Goal: Information Seeking & Learning: Learn about a topic

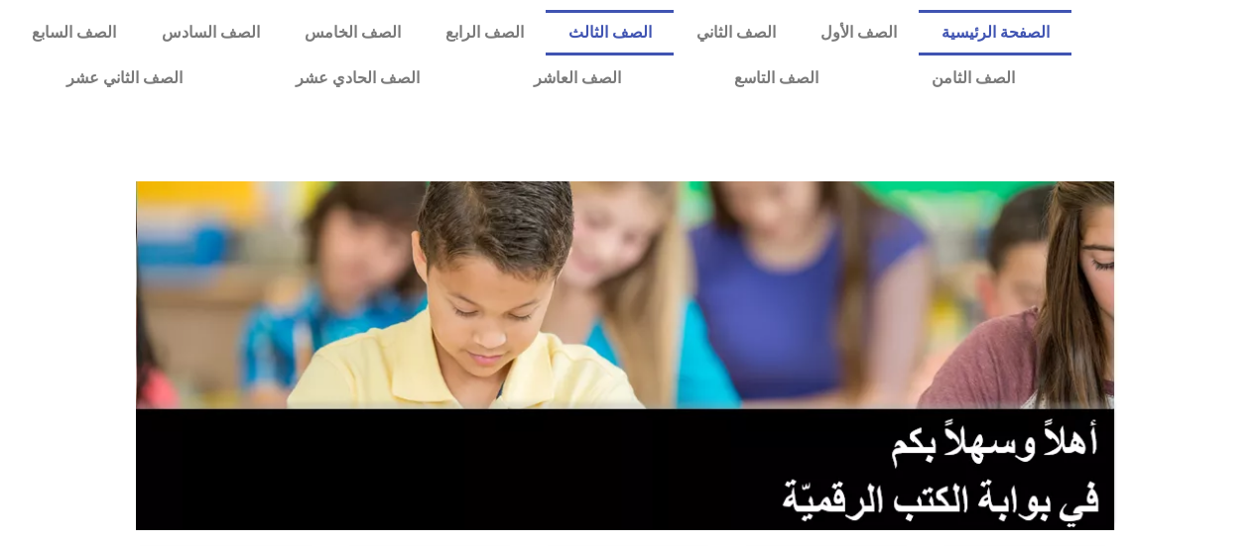
click at [652, 40] on link "الصف الثالث" at bounding box center [609, 33] width 128 height 46
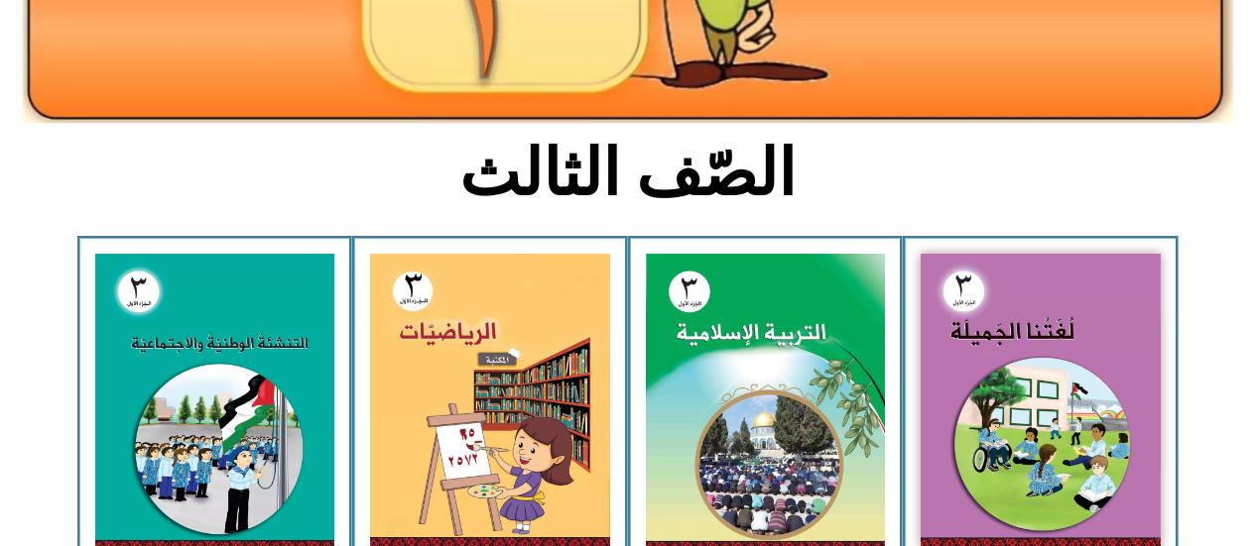
scroll to position [398, 0]
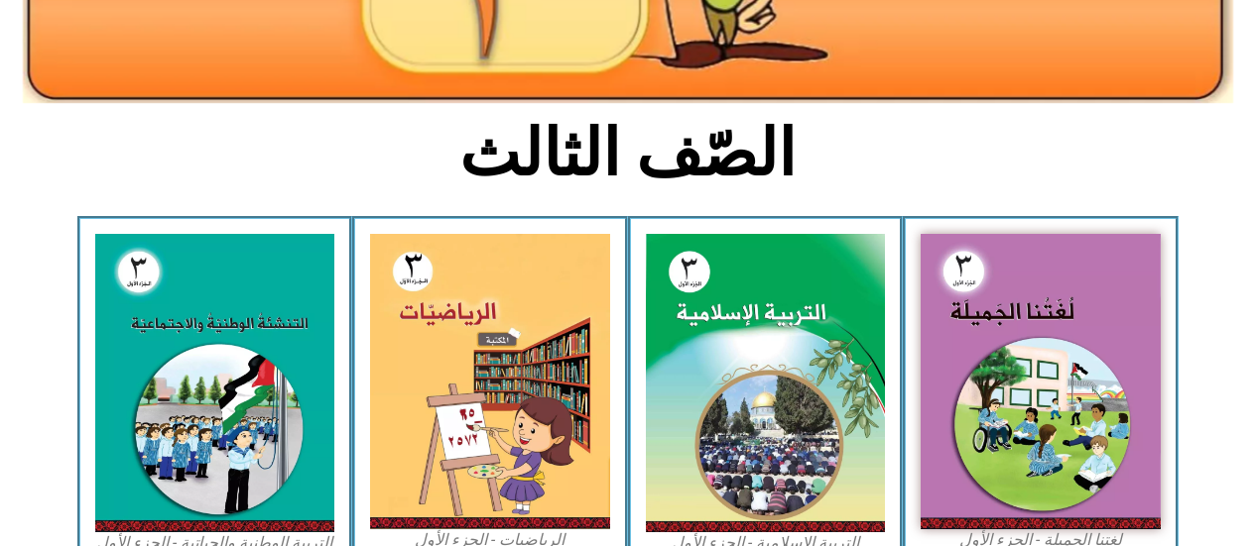
click at [486, 401] on img at bounding box center [490, 382] width 240 height 296
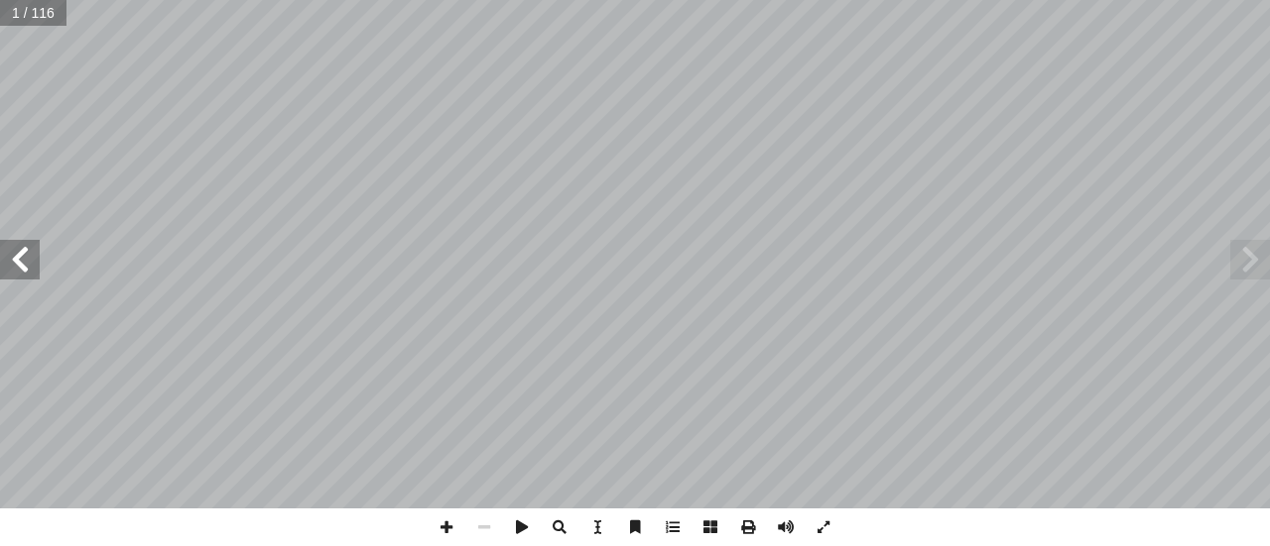
click at [24, 255] on span at bounding box center [20, 260] width 40 height 40
click at [18, 261] on span at bounding box center [20, 260] width 40 height 40
click at [8, 260] on span at bounding box center [20, 260] width 40 height 40
click at [14, 261] on span at bounding box center [20, 260] width 40 height 40
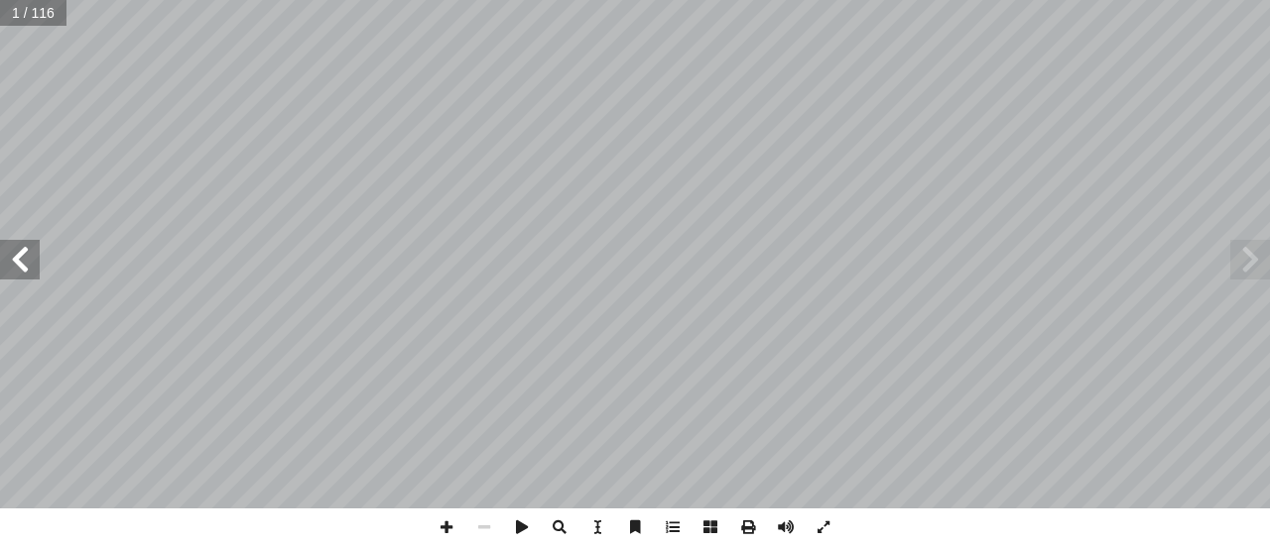
click at [14, 261] on span at bounding box center [20, 260] width 40 height 40
click at [17, 265] on span at bounding box center [20, 260] width 40 height 40
click at [13, 260] on span at bounding box center [20, 260] width 40 height 40
click at [10, 259] on span at bounding box center [20, 260] width 40 height 40
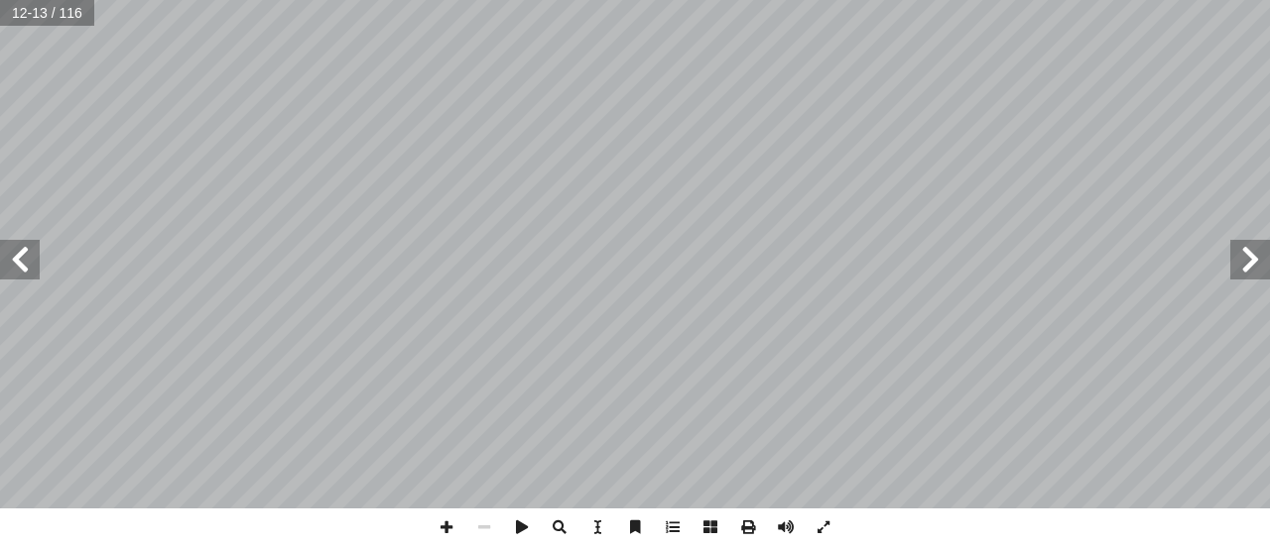
click at [7, 265] on span at bounding box center [20, 260] width 40 height 40
click at [4, 266] on span at bounding box center [20, 260] width 40 height 40
click at [6, 264] on span at bounding box center [20, 260] width 40 height 40
click at [2, 261] on span at bounding box center [20, 260] width 40 height 40
click at [3, 263] on span at bounding box center [20, 260] width 40 height 40
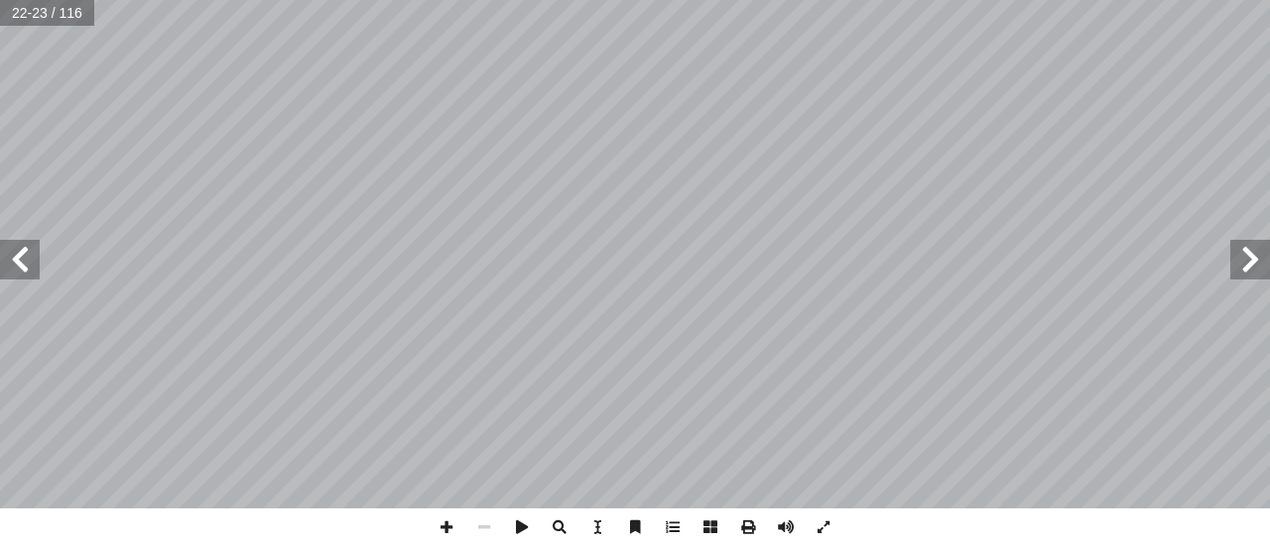
click at [22, 258] on span at bounding box center [20, 260] width 40 height 40
